Goal: Information Seeking & Learning: Find specific fact

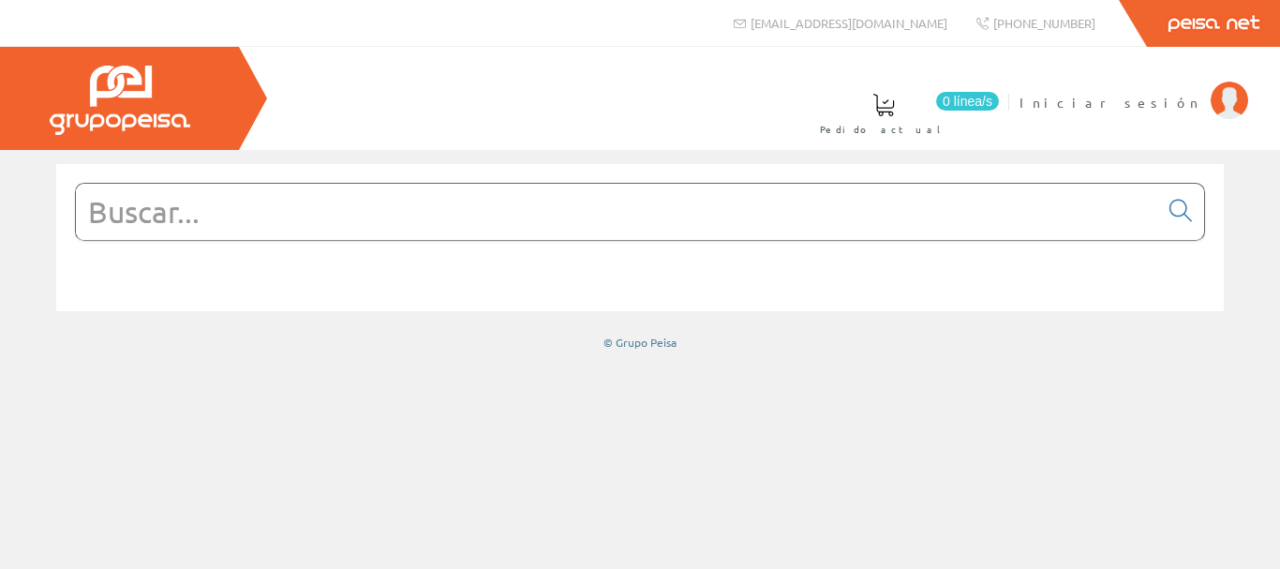
click at [299, 226] on input "text" at bounding box center [617, 212] width 1082 height 56
click at [1162, 103] on span "Iniciar sesión" at bounding box center [1110, 102] width 182 height 19
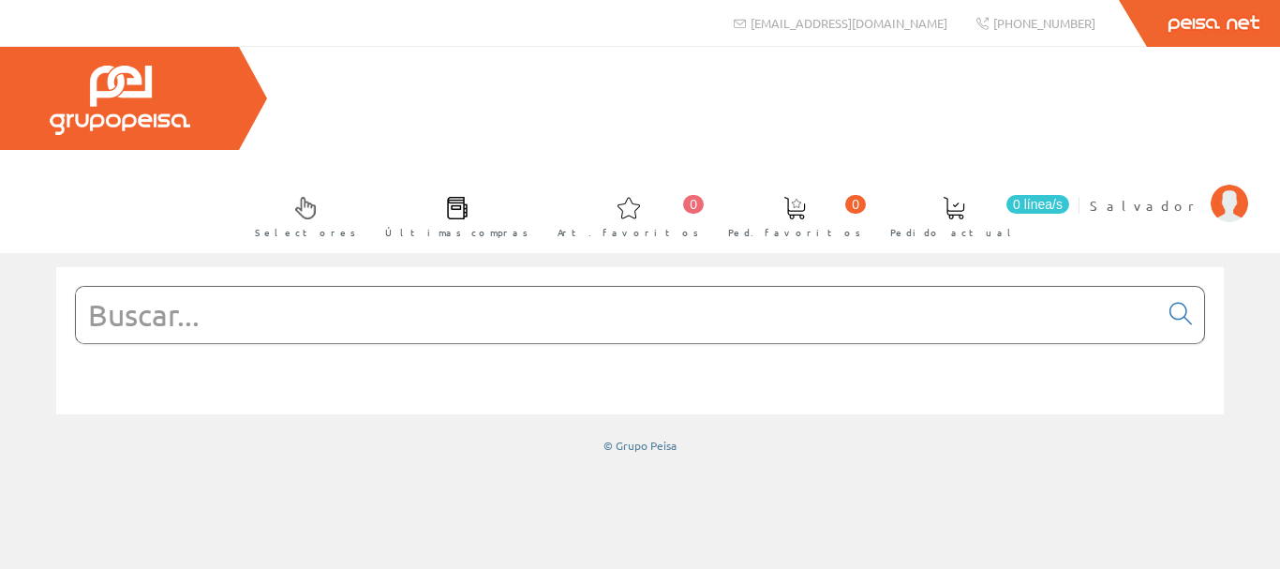
click at [200, 287] on input "text" at bounding box center [617, 315] width 1082 height 56
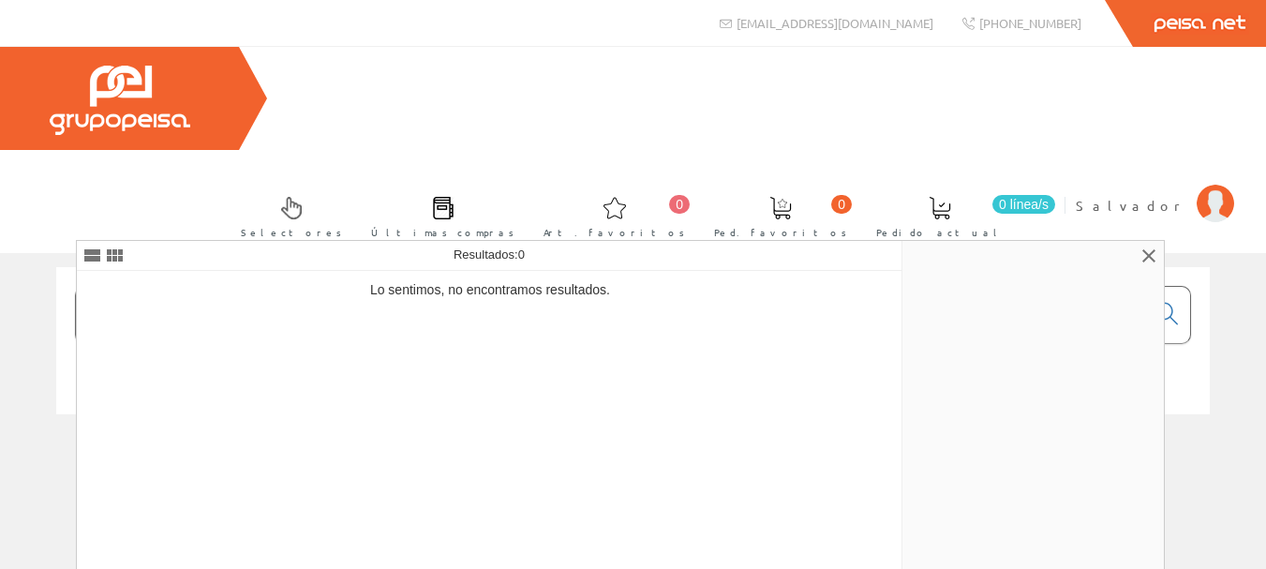
type input "741404"
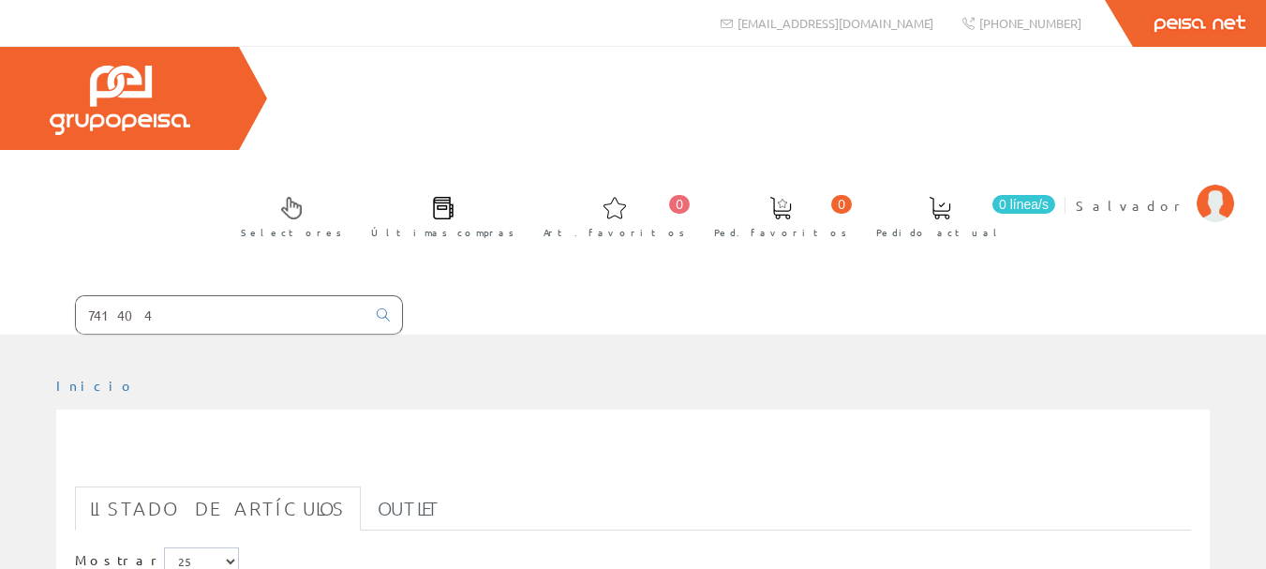
drag, startPoint x: 114, startPoint y: 212, endPoint x: 129, endPoint y: 231, distance: 24.7
click at [114, 296] on input "741404" at bounding box center [220, 314] width 289 height 37
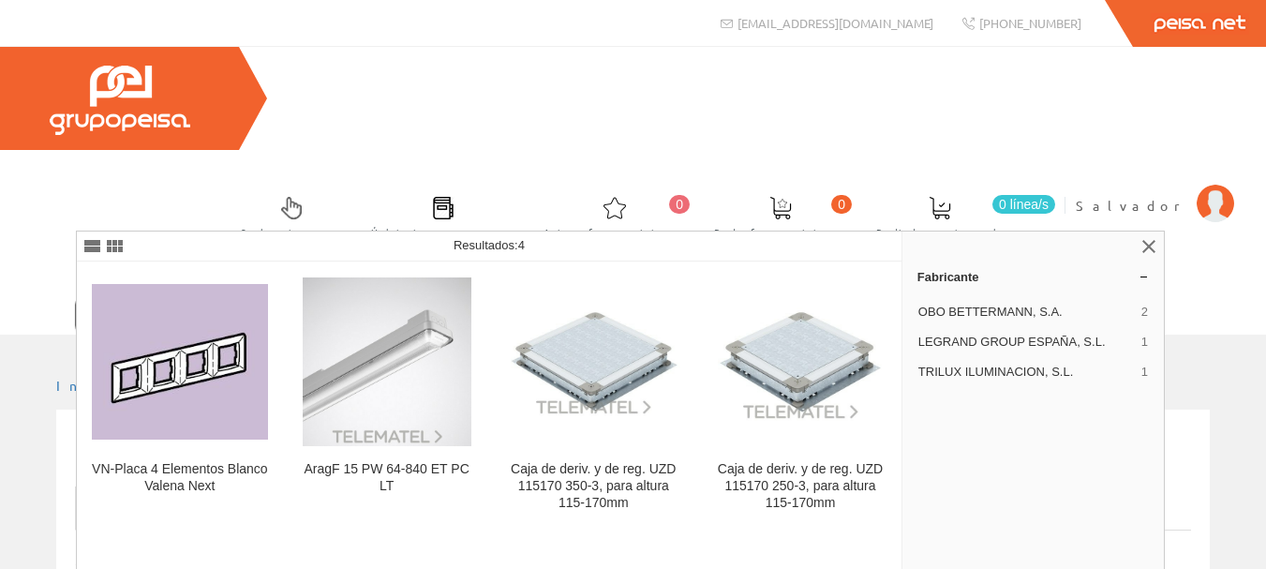
type input "741004"
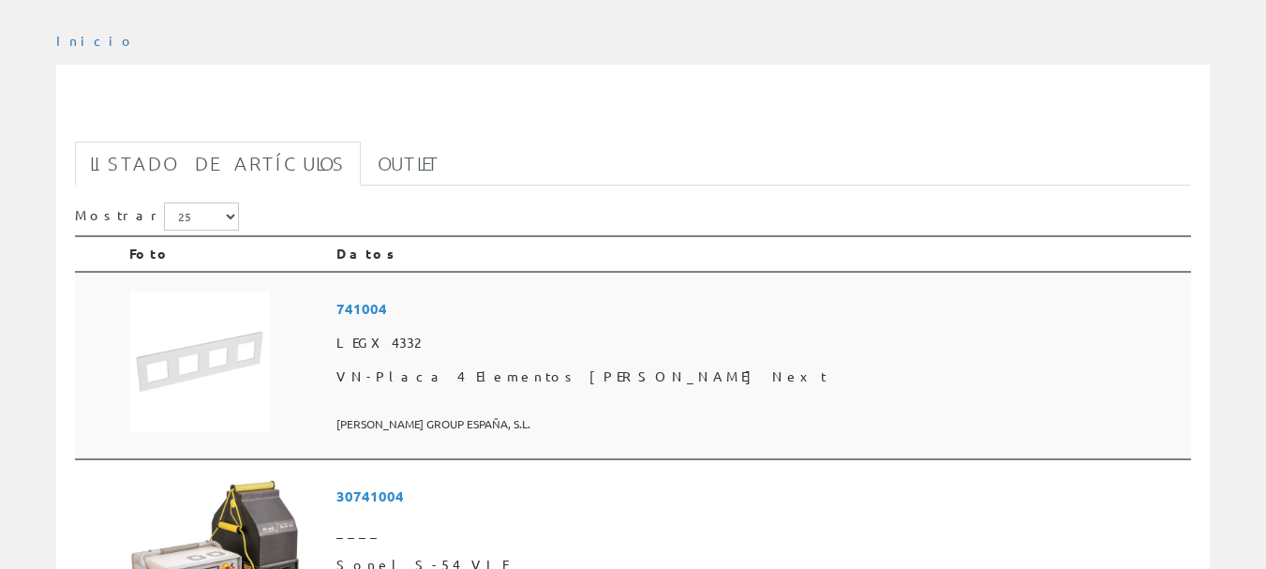
scroll to position [468, 0]
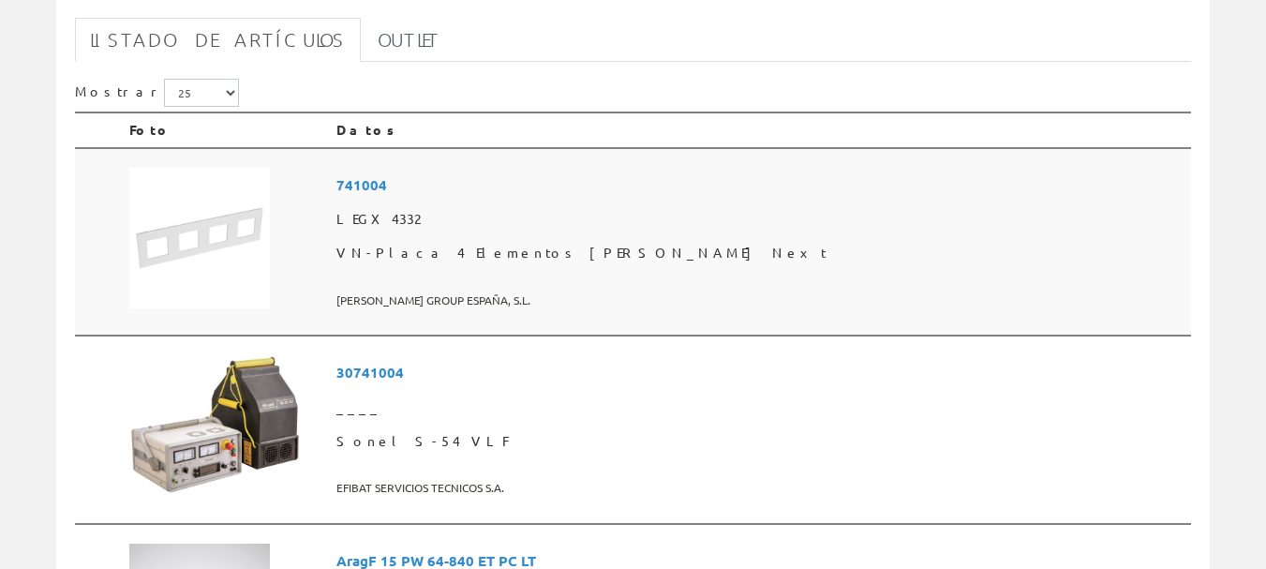
click at [230, 168] on img at bounding box center [199, 238] width 141 height 141
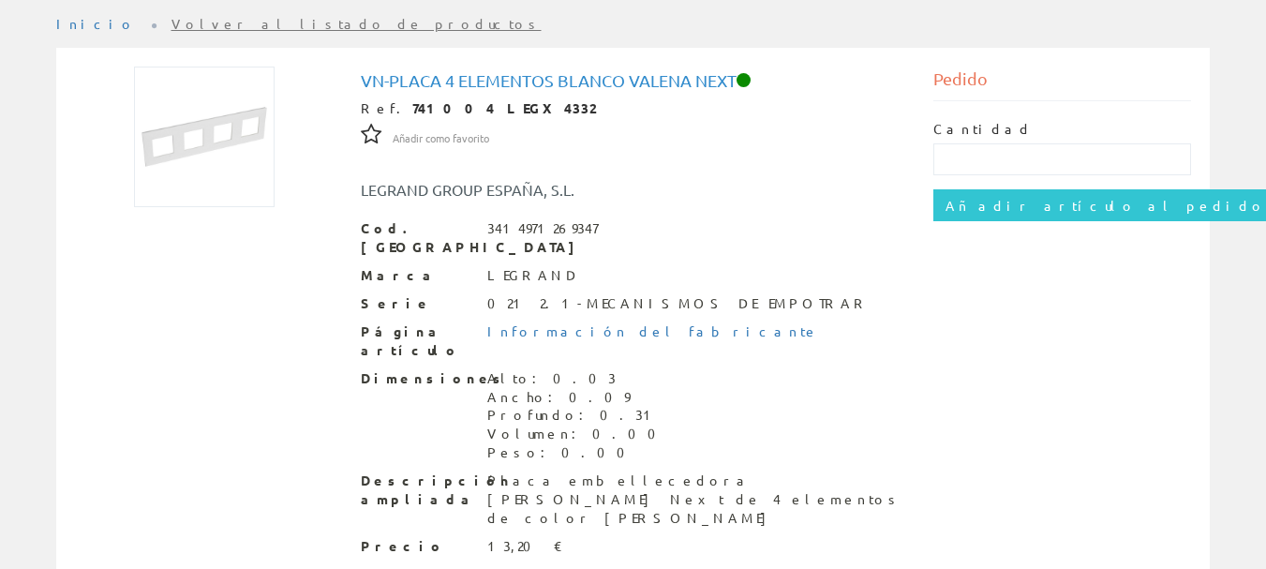
scroll to position [386, 0]
